Goal: Find specific page/section: Find specific page/section

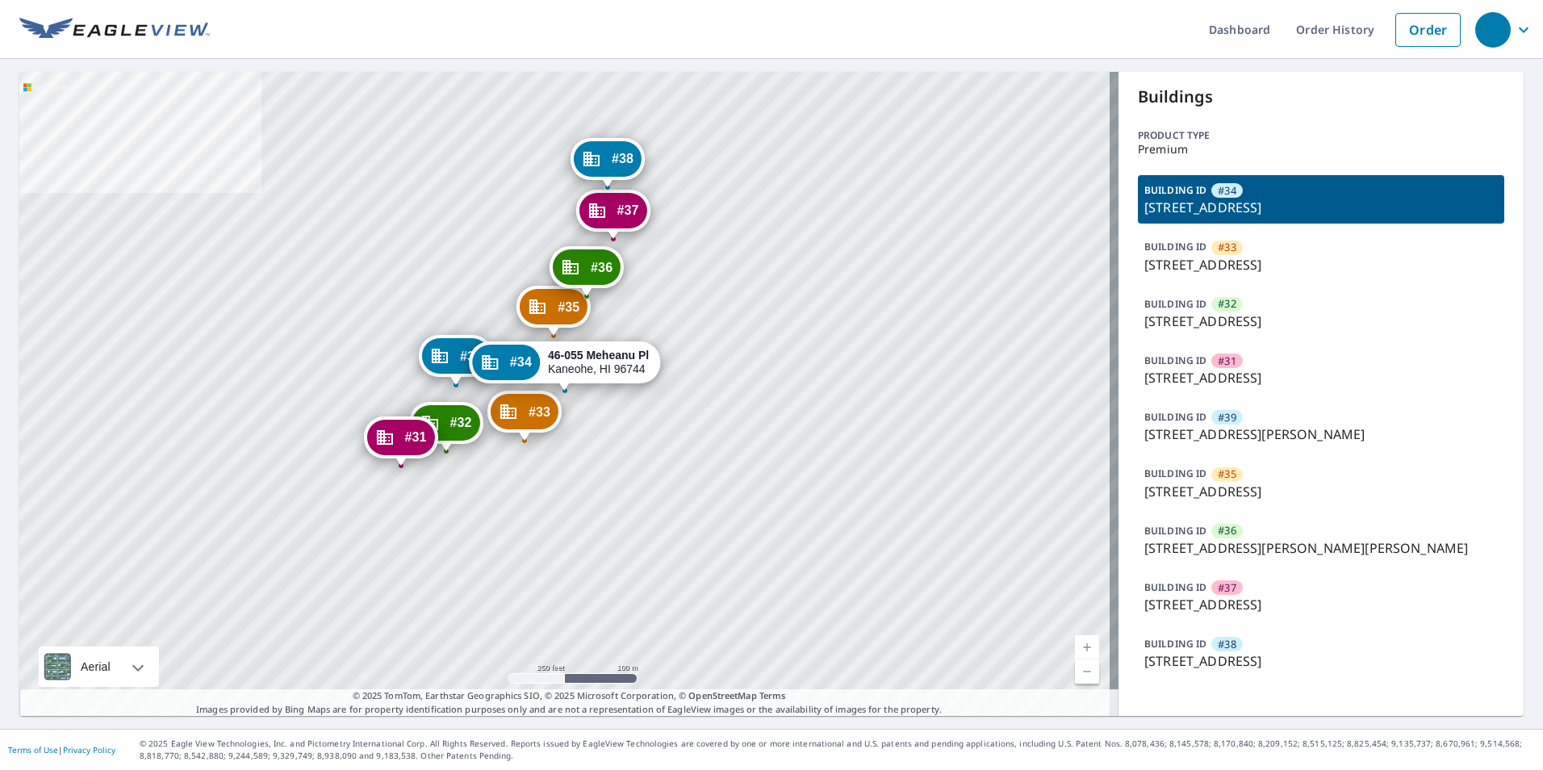
click at [66, 296] on div "#33 46-075 [GEOGRAPHIC_DATA] #32 46-159 [GEOGRAPHIC_DATA] #31 46-149 [GEOGRAPHI…" at bounding box center [568, 394] width 1099 height 644
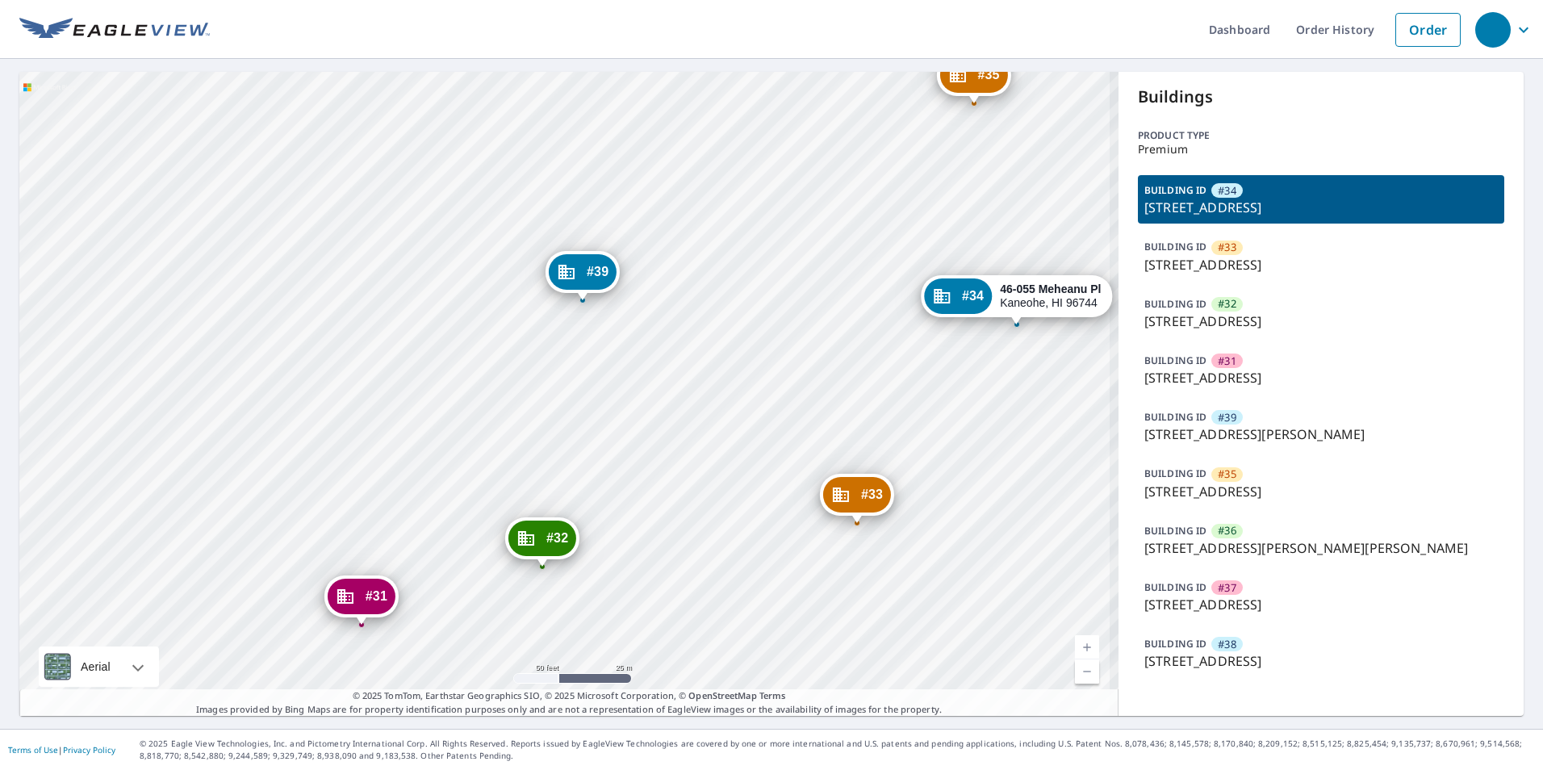
click at [543, 401] on div "#33 46-075 [GEOGRAPHIC_DATA] #32 46-159 [GEOGRAPHIC_DATA] #31 46-149 [GEOGRAPHI…" at bounding box center [568, 394] width 1099 height 644
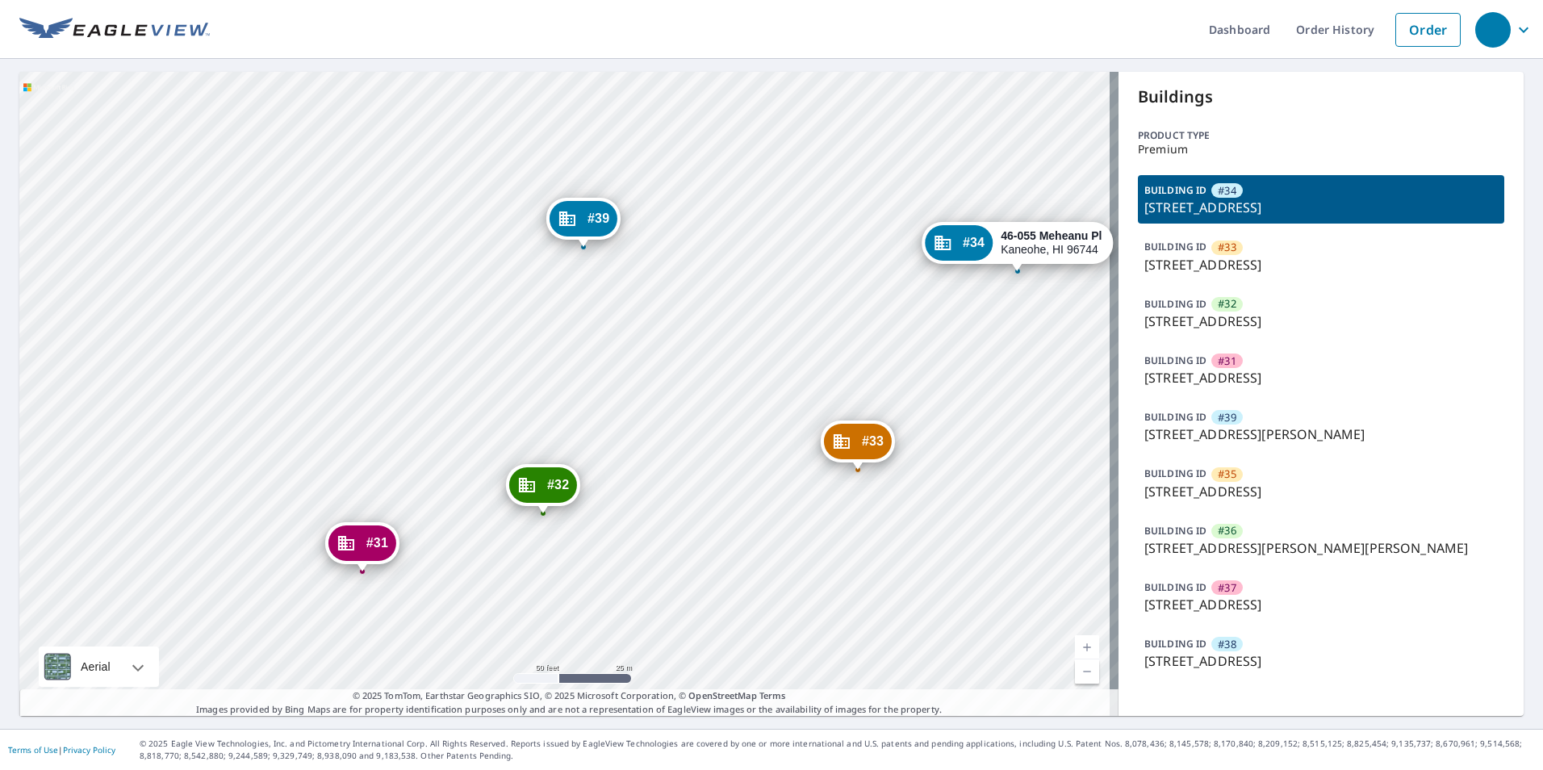
drag, startPoint x: 658, startPoint y: 462, endPoint x: 658, endPoint y: 420, distance: 41.2
click at [658, 420] on div "#33 46-075 [GEOGRAPHIC_DATA] #32 46-159 [GEOGRAPHIC_DATA] #31 46-149 [GEOGRAPHI…" at bounding box center [568, 394] width 1099 height 644
click at [154, 332] on div "#33 46-075 [GEOGRAPHIC_DATA] #32 46-159 [GEOGRAPHIC_DATA] #31 46-149 [GEOGRAPHI…" at bounding box center [568, 394] width 1099 height 644
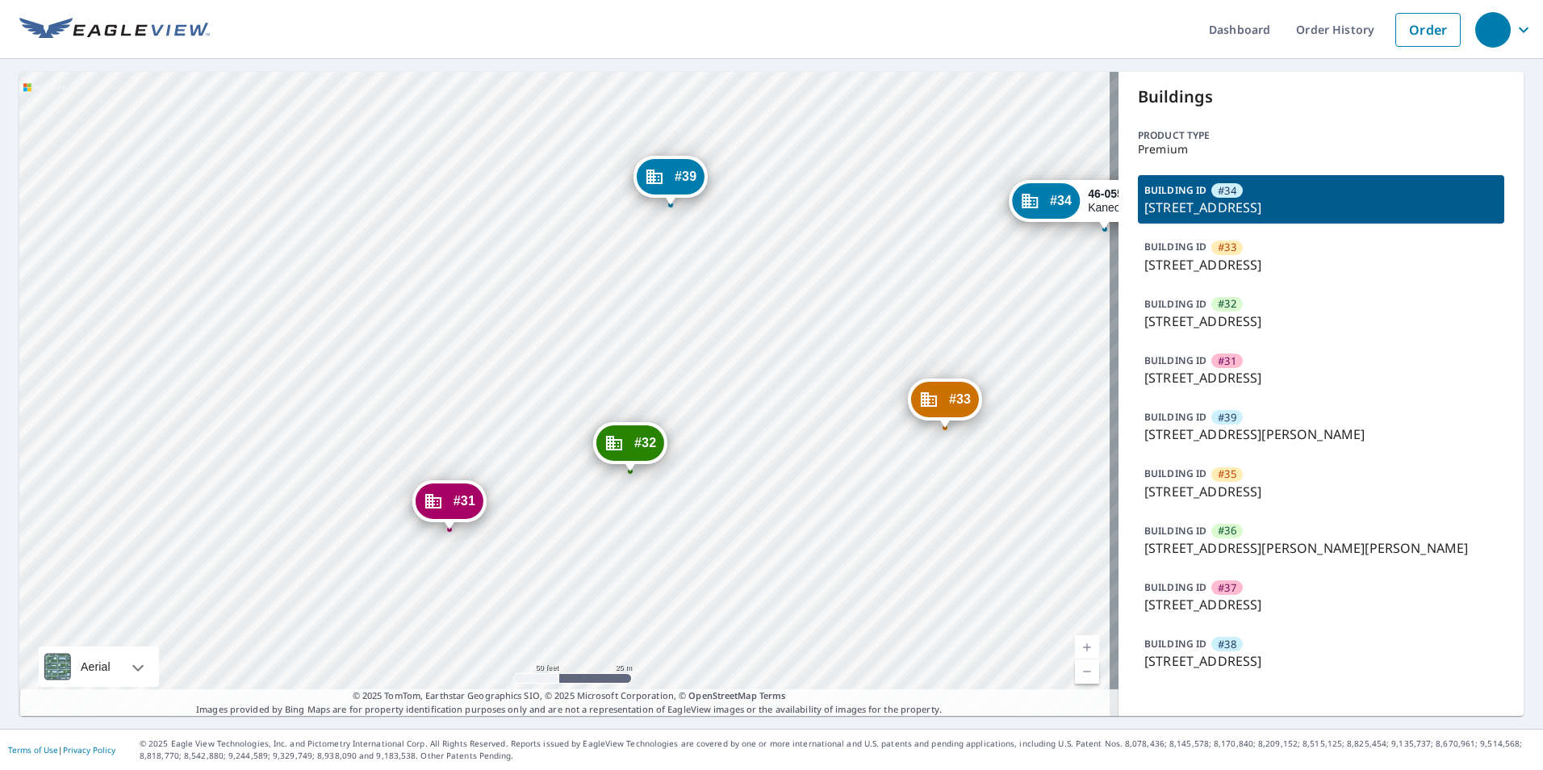
drag, startPoint x: 421, startPoint y: 409, endPoint x: 437, endPoint y: 399, distance: 18.1
click at [437, 399] on div "#33 46-075 [GEOGRAPHIC_DATA] #32 46-159 [GEOGRAPHIC_DATA] #31 46-149 [GEOGRAPHI…" at bounding box center [568, 394] width 1099 height 644
